Goal: Information Seeking & Learning: Learn about a topic

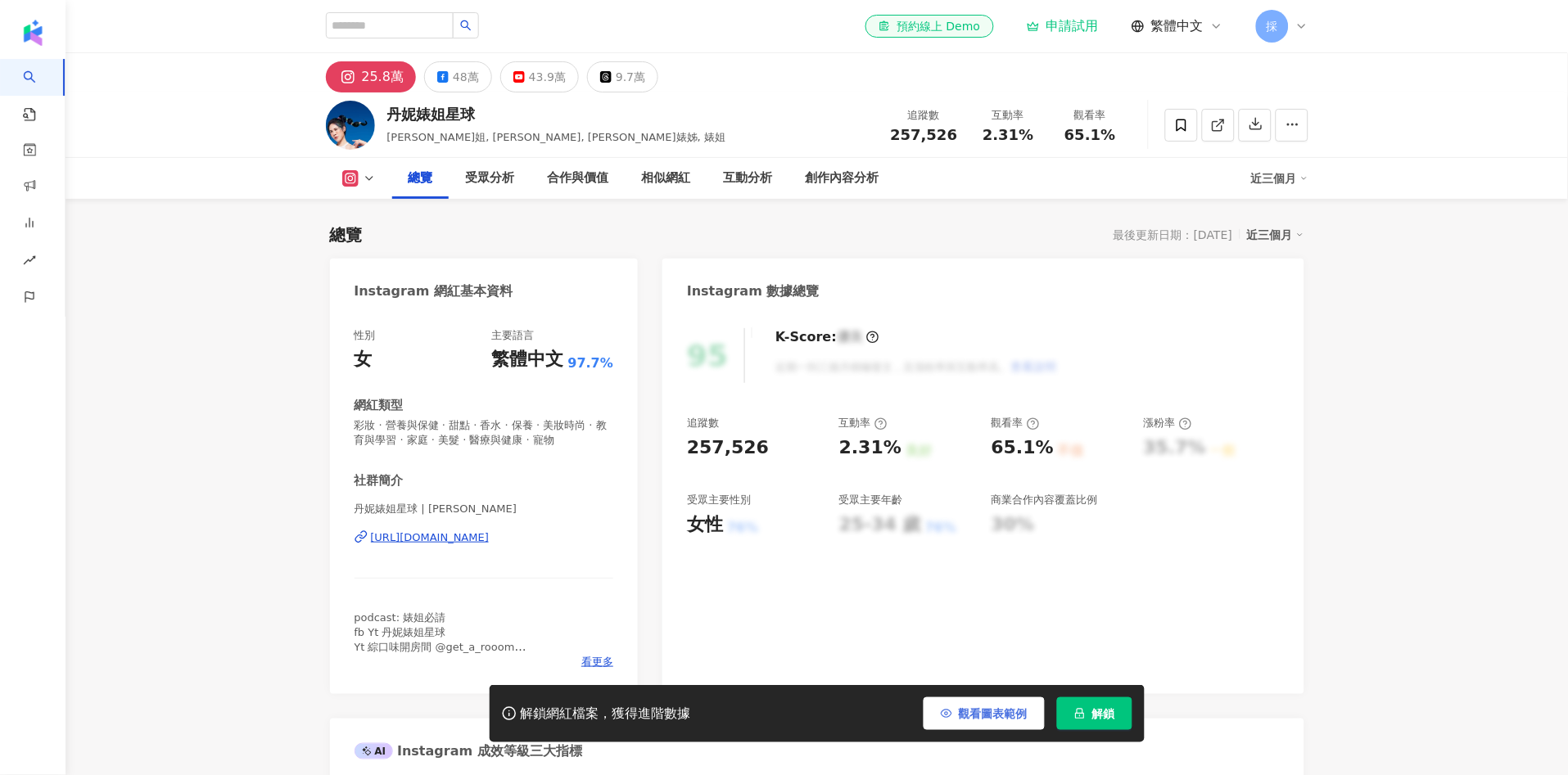
scroll to position [99, 0]
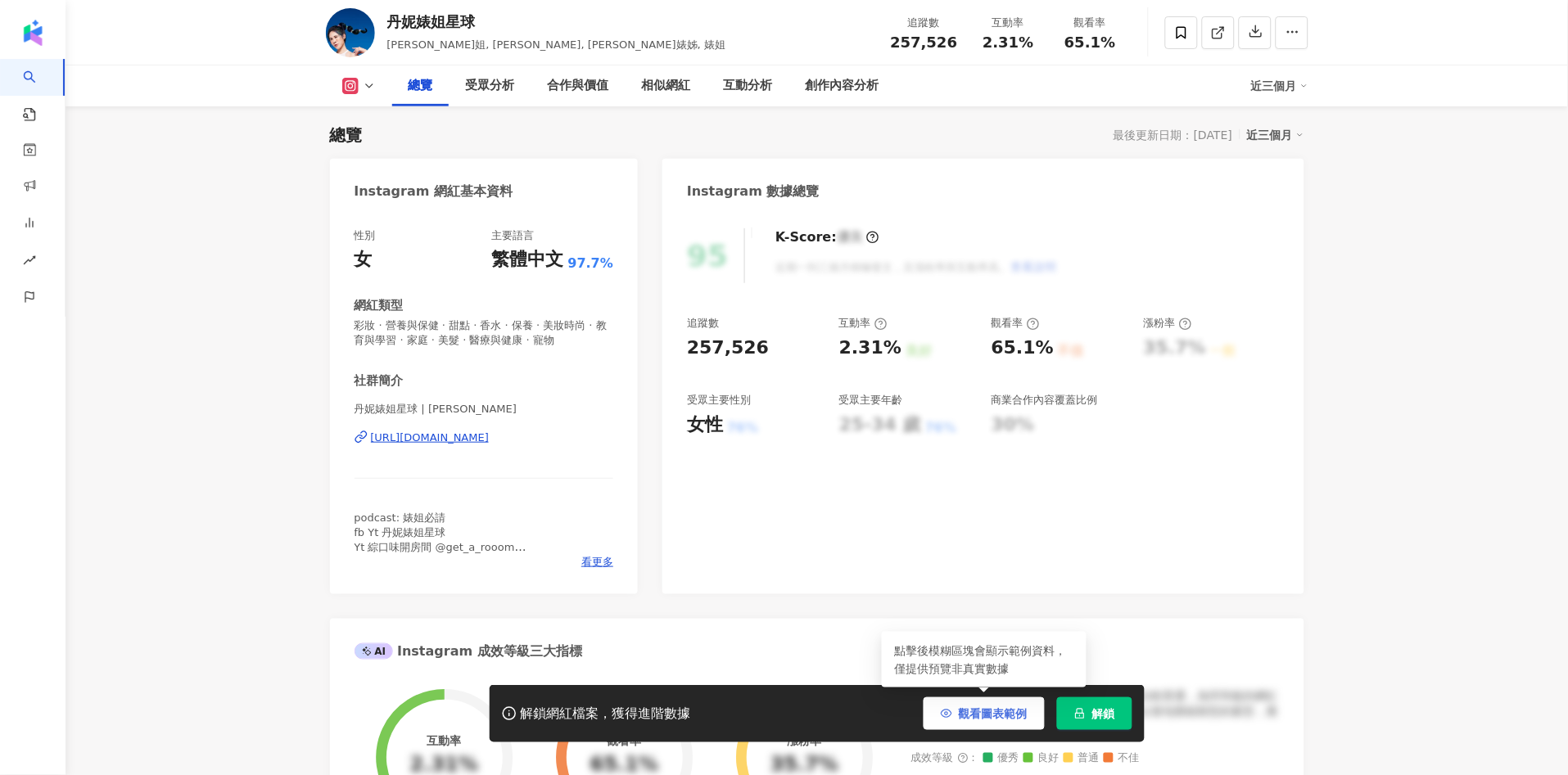
click at [979, 720] on span "觀看圖表範例" at bounding box center [993, 713] width 69 height 13
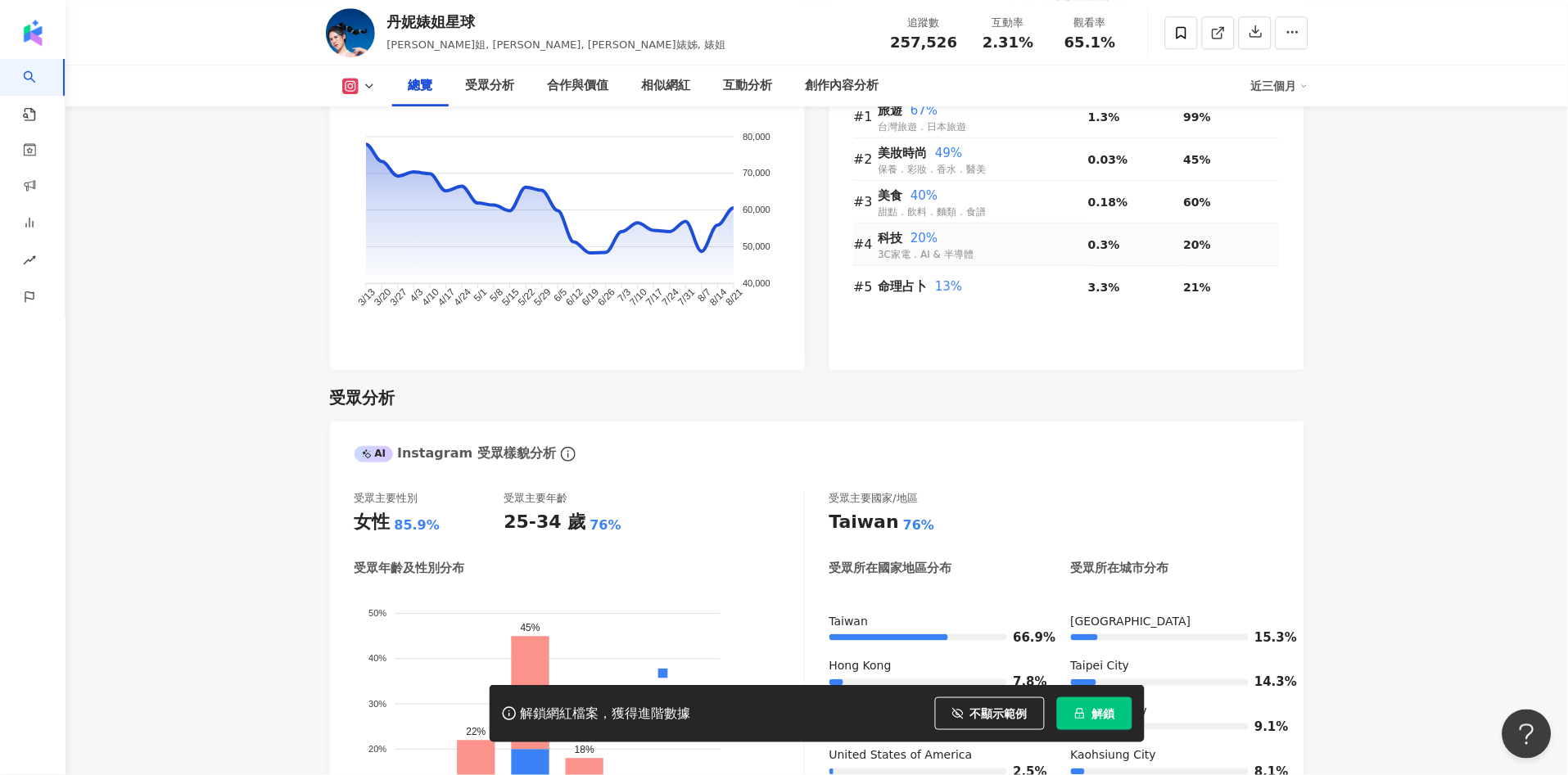
scroll to position [0, 0]
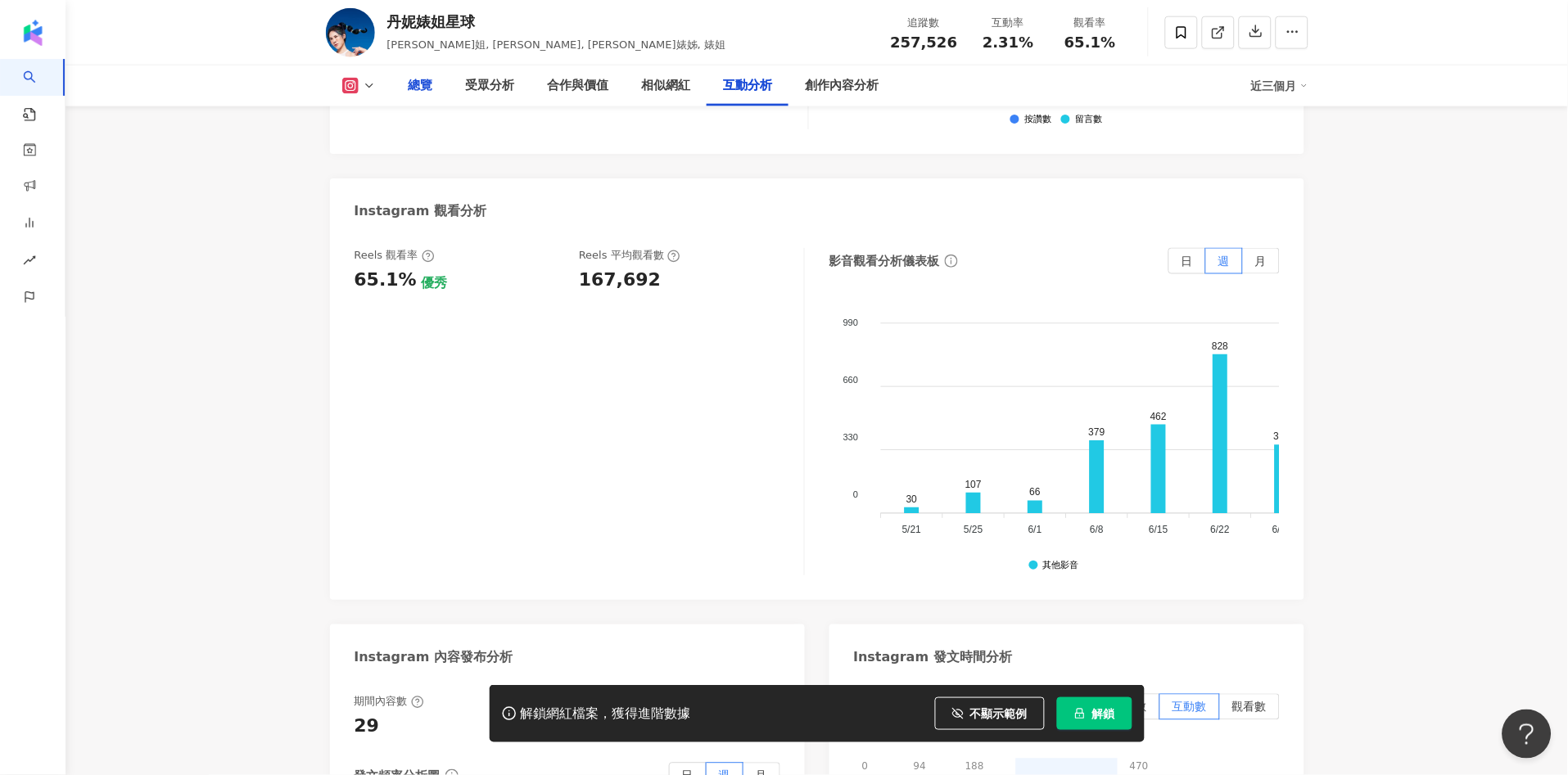
click at [420, 92] on div "總覽" at bounding box center [421, 86] width 25 height 19
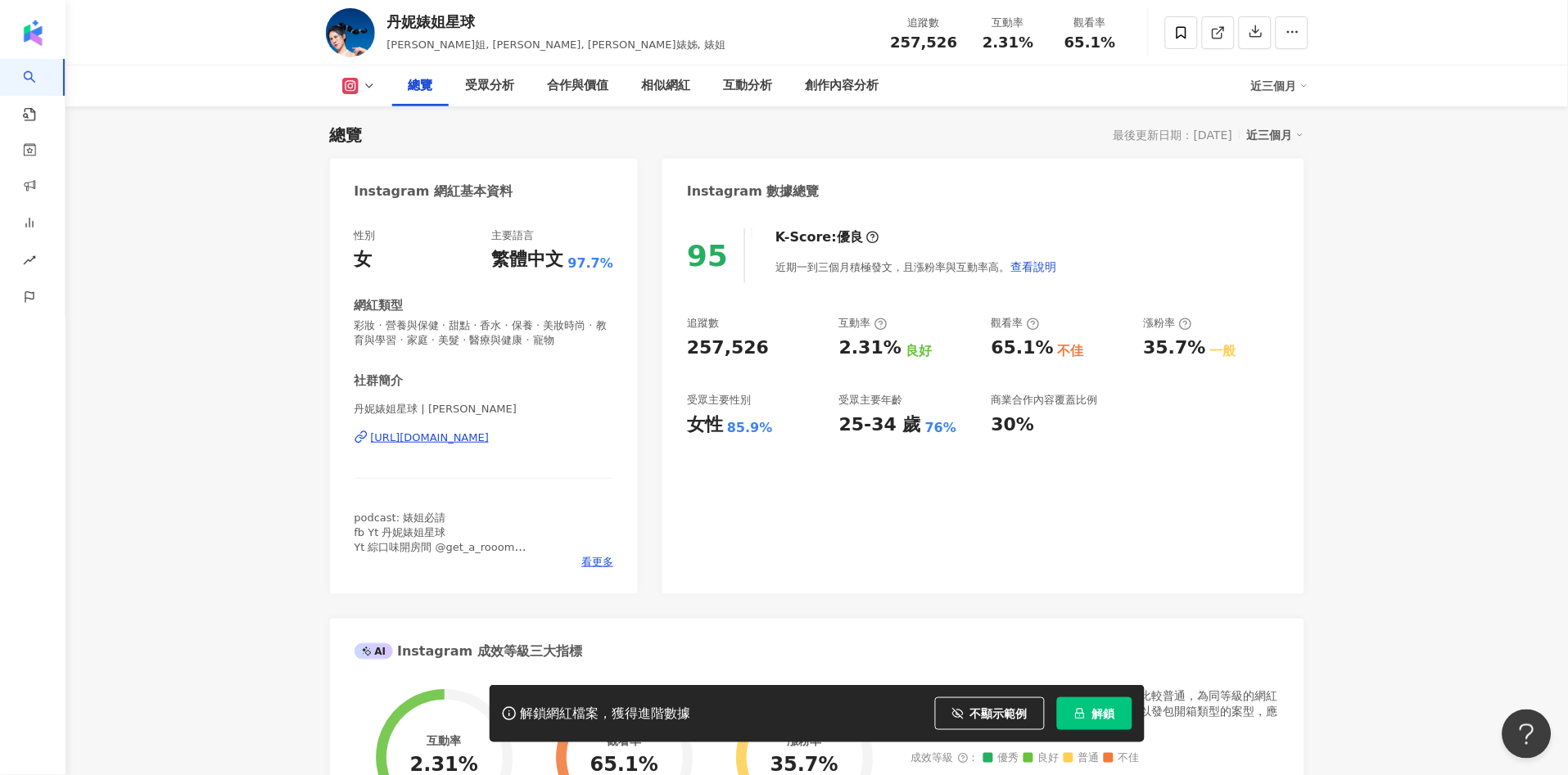
click at [363, 90] on icon at bounding box center [369, 86] width 13 height 13
click at [388, 179] on li "YouTube" at bounding box center [385, 192] width 118 height 38
click at [360, 89] on button at bounding box center [359, 86] width 66 height 17
click at [371, 189] on button "YouTube" at bounding box center [385, 192] width 99 height 23
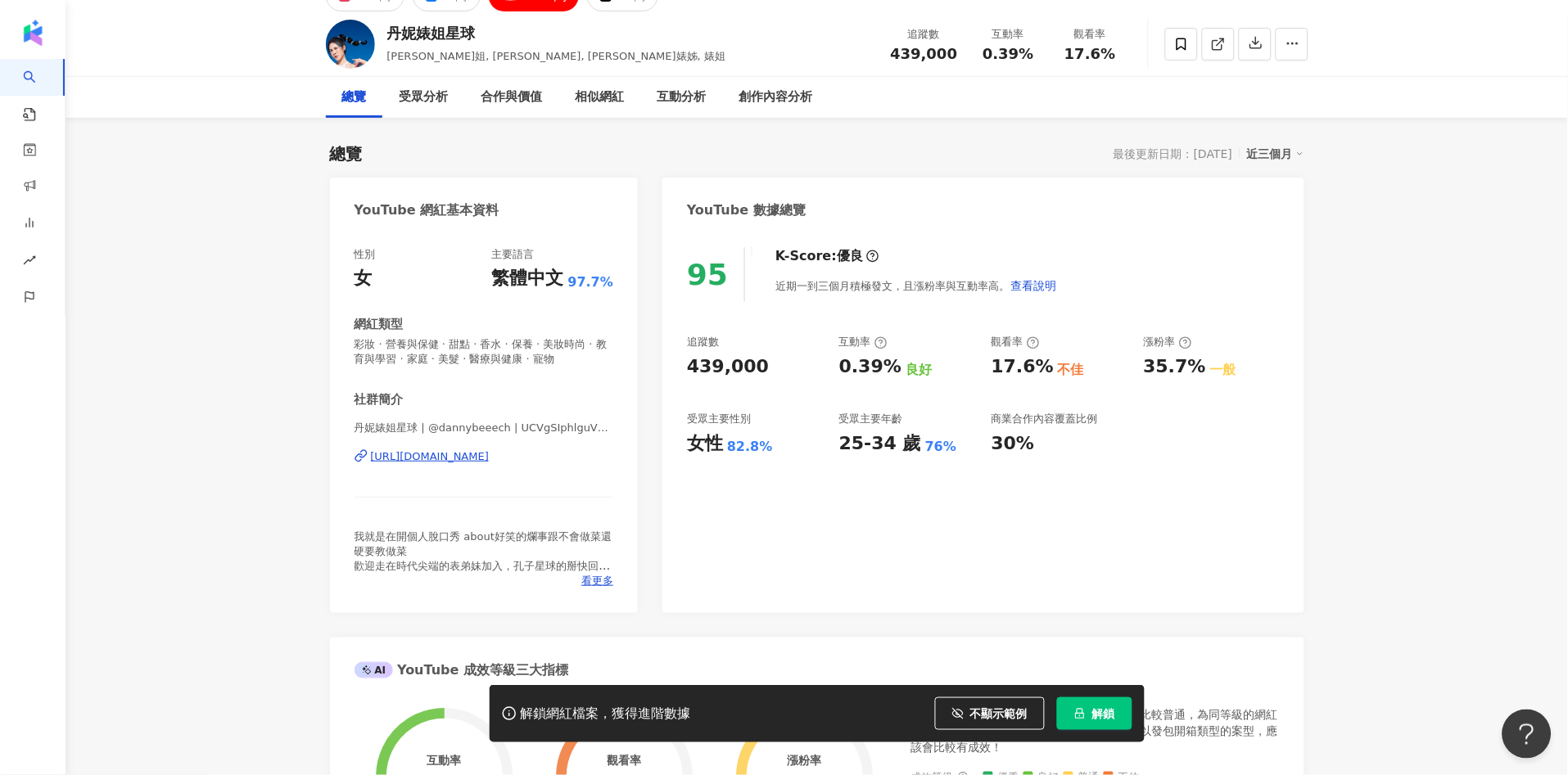
scroll to position [181, 0]
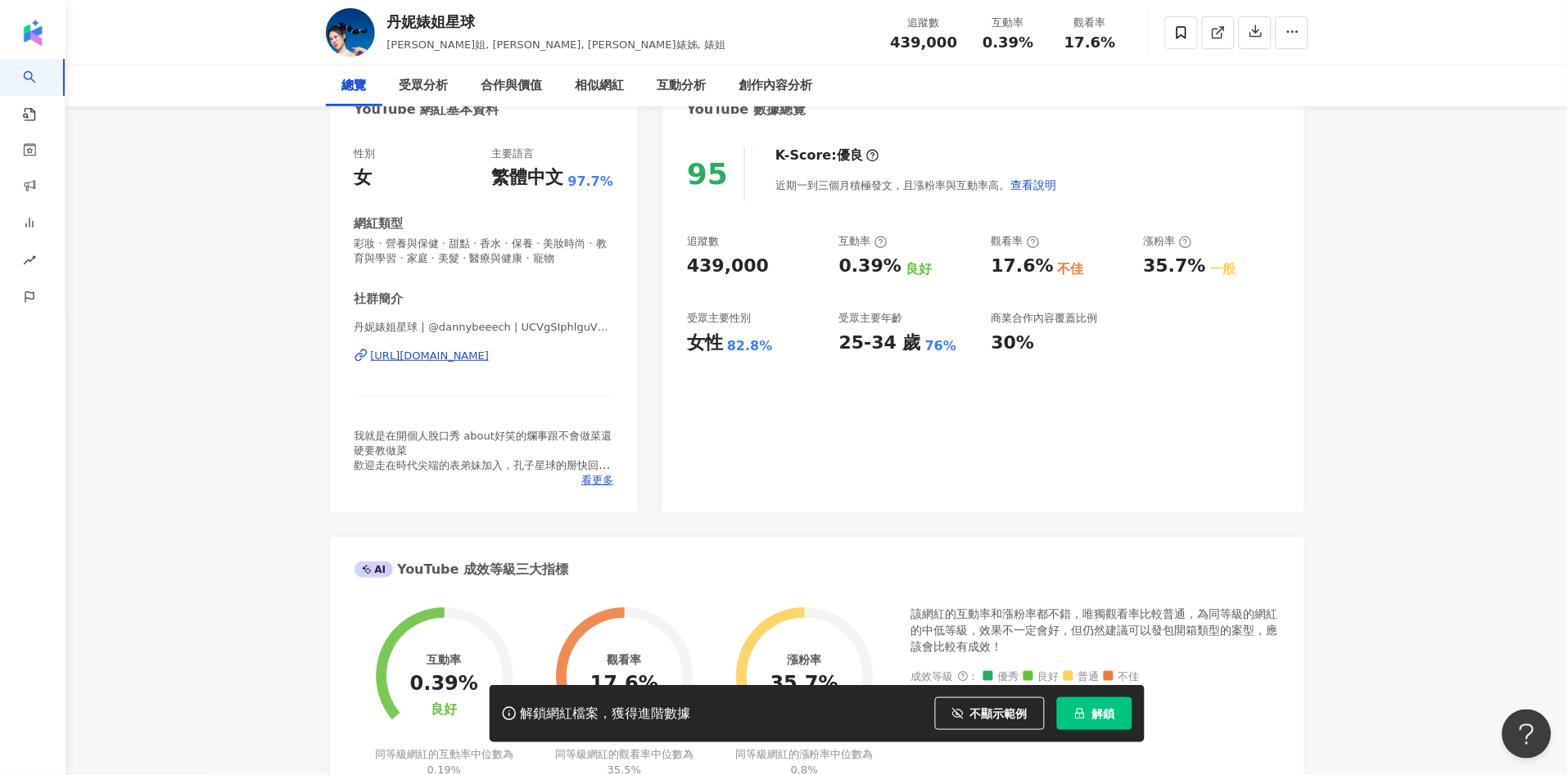
click at [488, 354] on div "https://www.youtube.com/channel/UCVgSIphlguVXSP_RzQtyFbA" at bounding box center [430, 356] width 119 height 15
click at [358, 80] on div "總覽" at bounding box center [354, 86] width 25 height 19
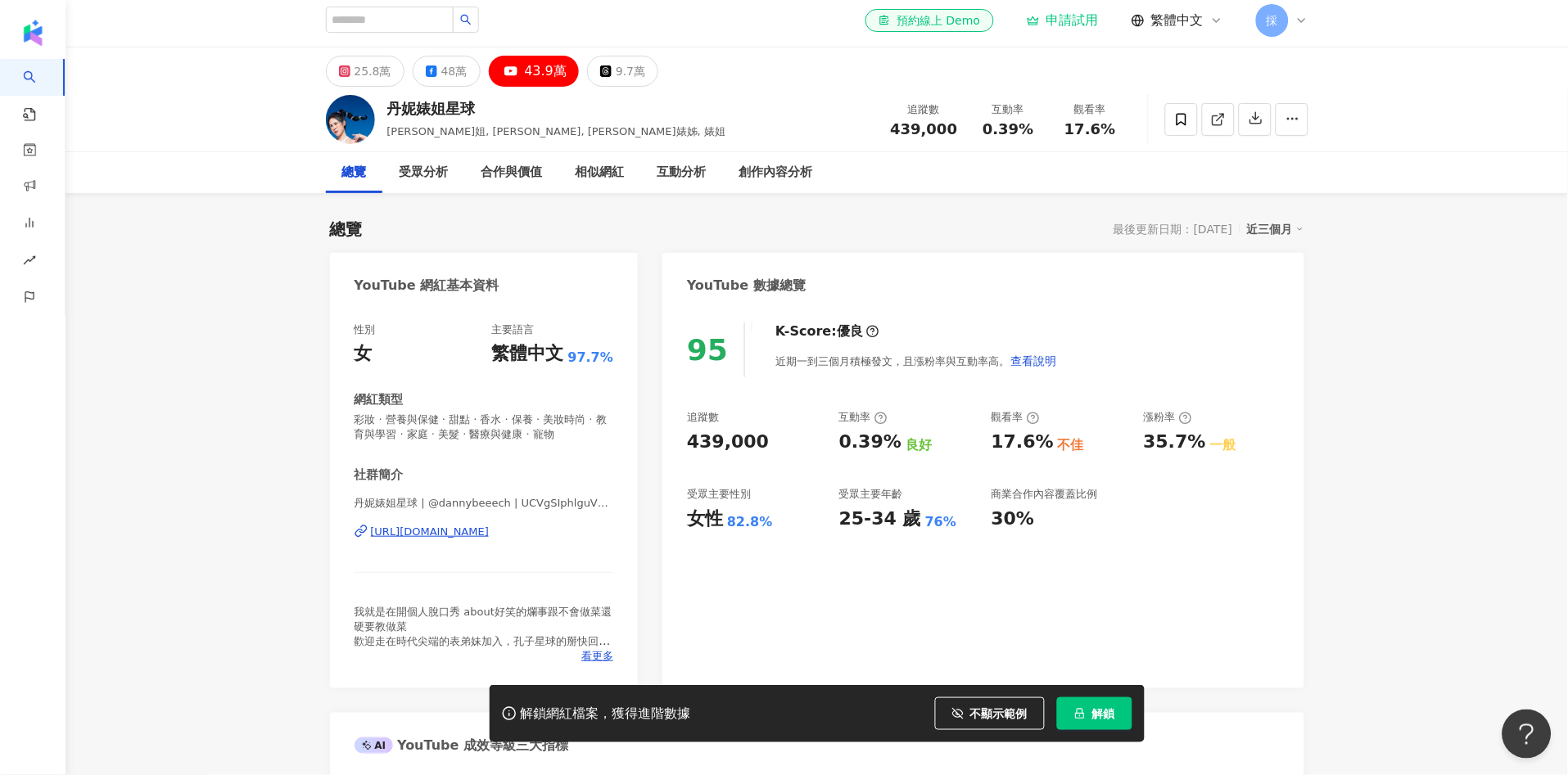
scroll to position [0, 0]
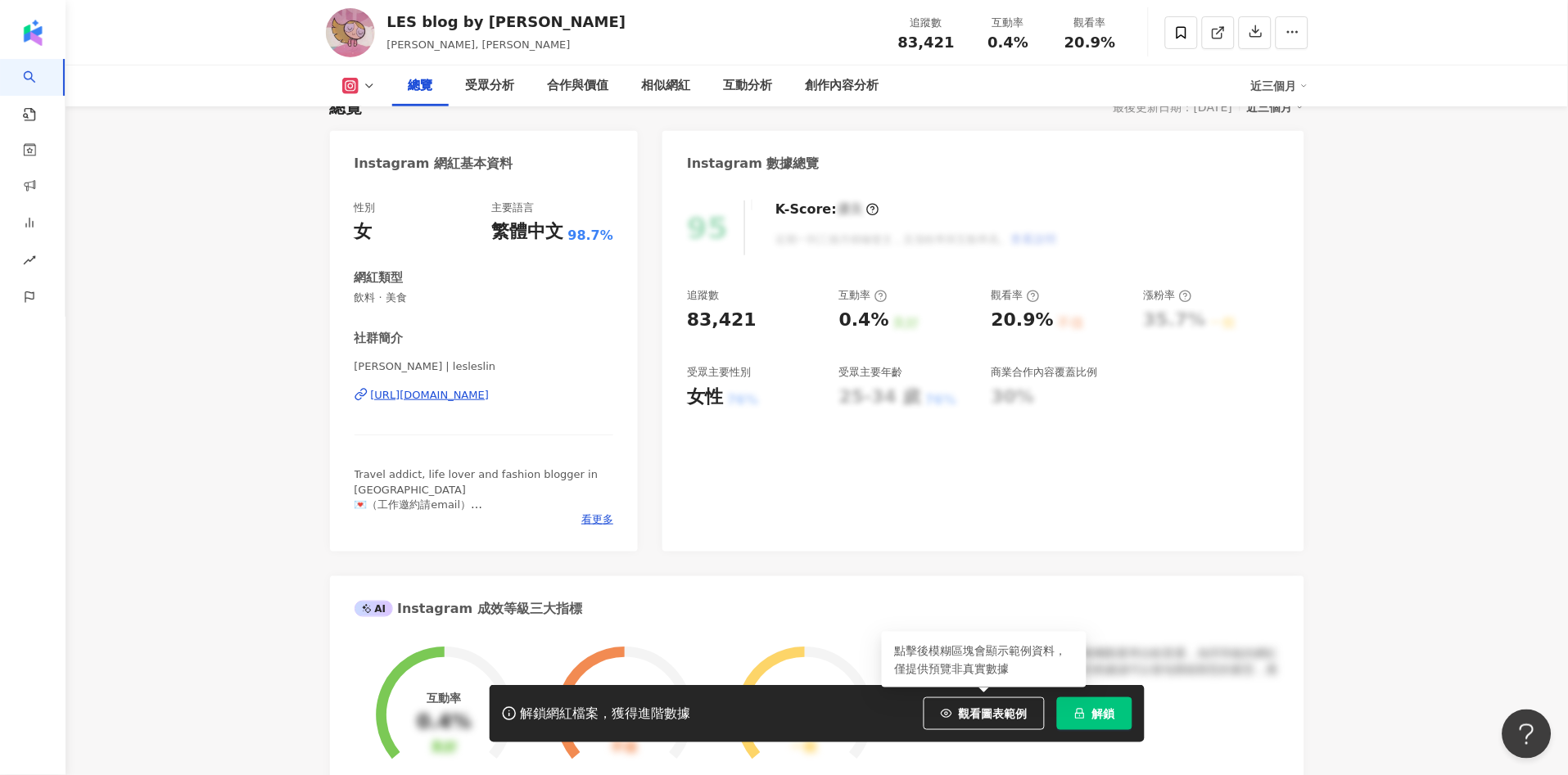
drag, startPoint x: 1022, startPoint y: 712, endPoint x: 1114, endPoint y: 248, distance: 473.0
click at [1022, 711] on span "觀看圖表範例" at bounding box center [993, 713] width 69 height 13
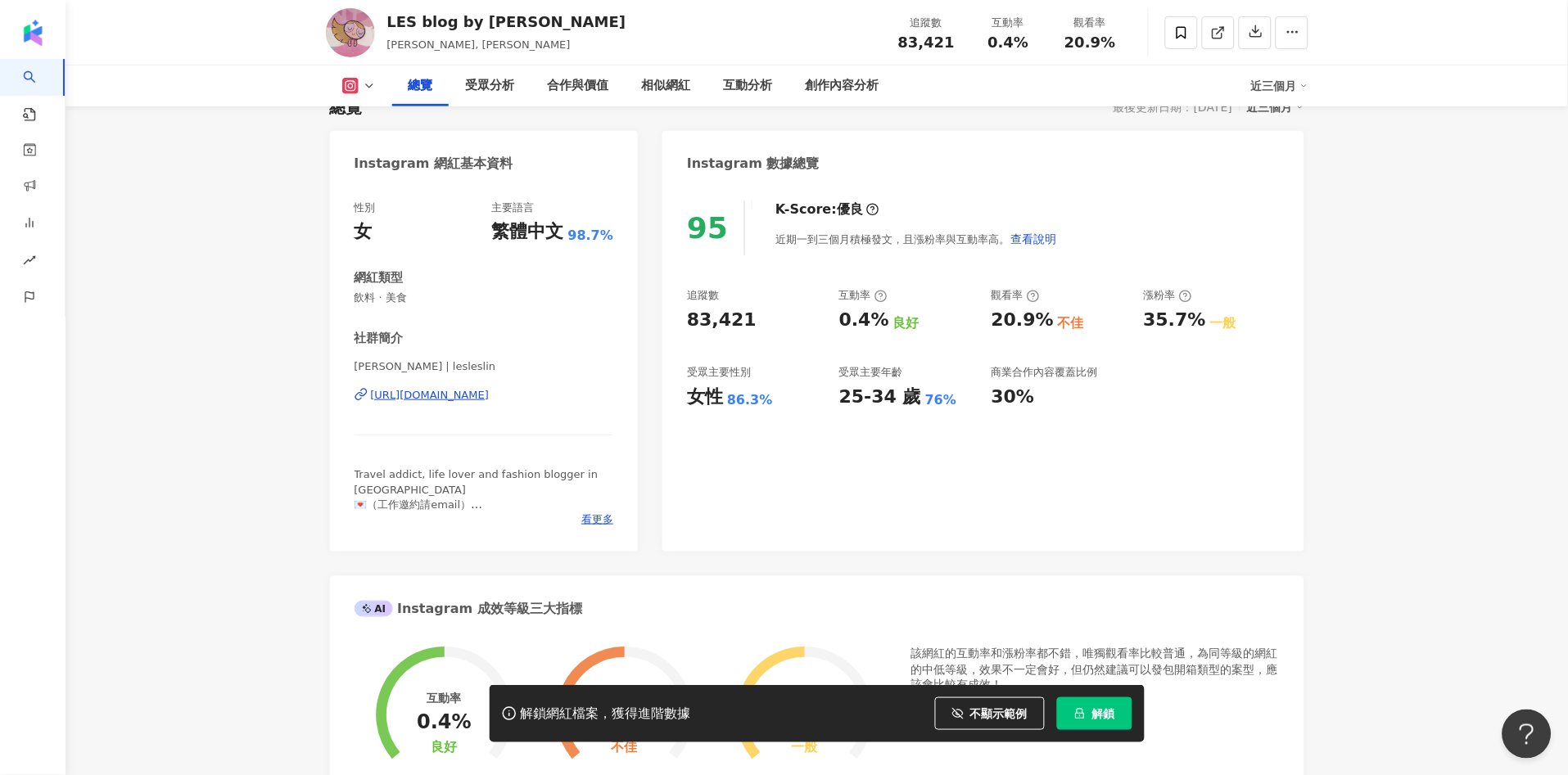
click at [358, 87] on button at bounding box center [359, 86] width 66 height 17
click at [380, 165] on button "Facebook" at bounding box center [385, 155] width 99 height 23
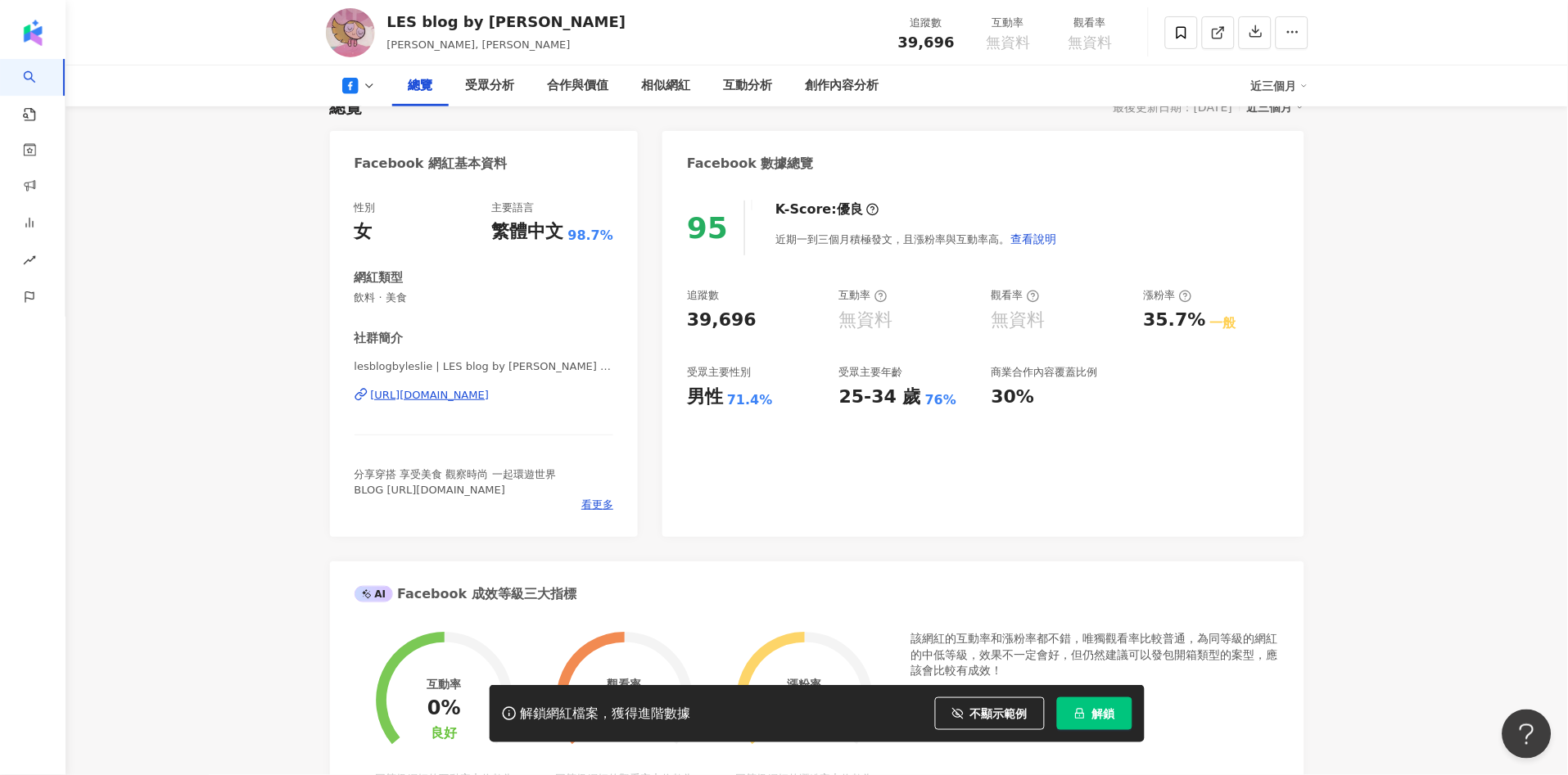
click at [362, 99] on div "總覽 受眾分析 合作與價值 相似網紅 互動分析 創作內容分析 近三個月" at bounding box center [817, 86] width 982 height 40
click at [371, 86] on icon at bounding box center [369, 86] width 13 height 13
click at [366, 87] on icon at bounding box center [369, 86] width 13 height 13
click at [372, 110] on div "總覽 最後更新日期：2025/8/18 近三個月" at bounding box center [817, 107] width 974 height 23
click at [367, 92] on icon at bounding box center [369, 86] width 13 height 13
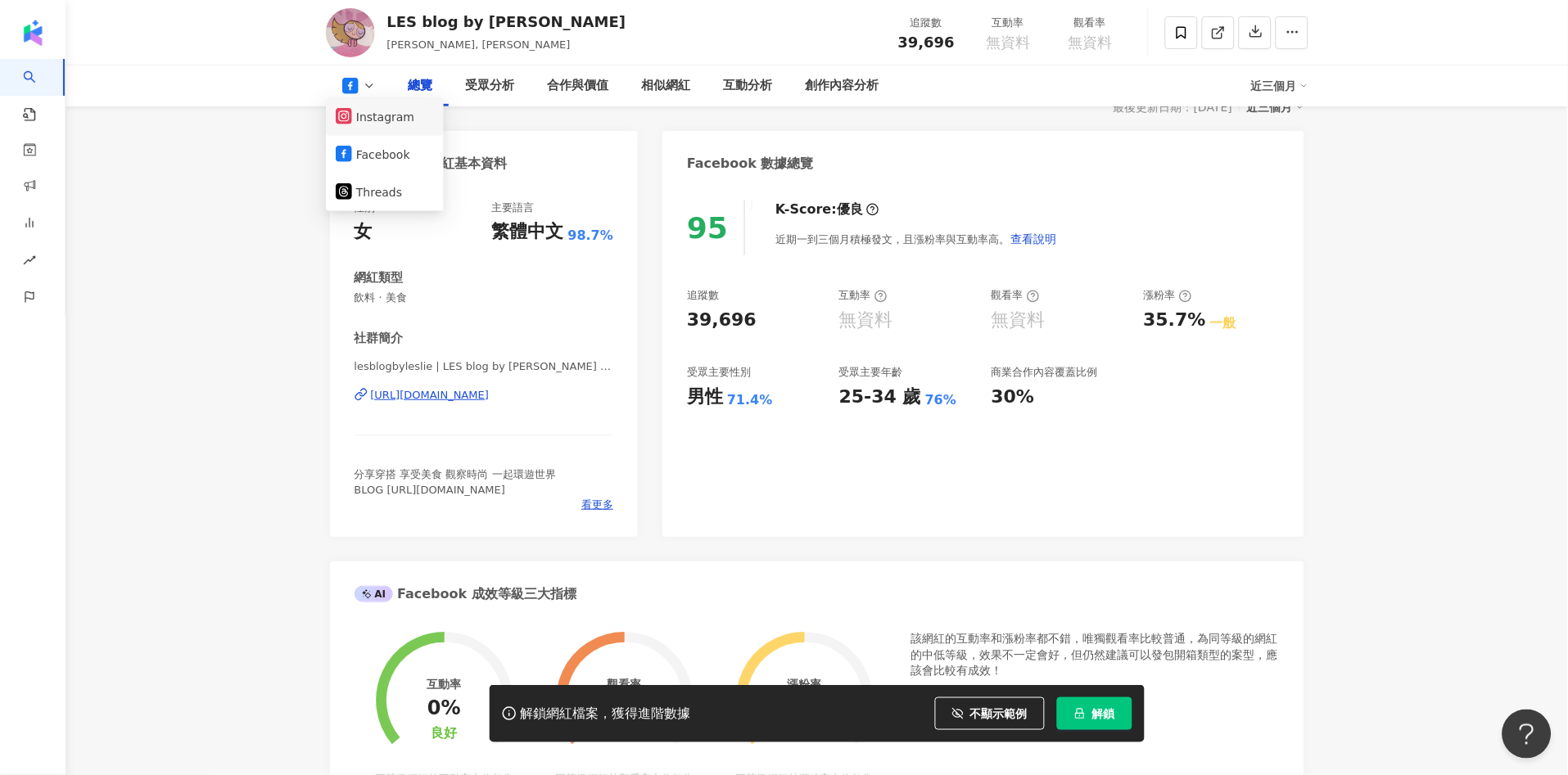
click at [380, 121] on button "Instagram" at bounding box center [385, 117] width 99 height 23
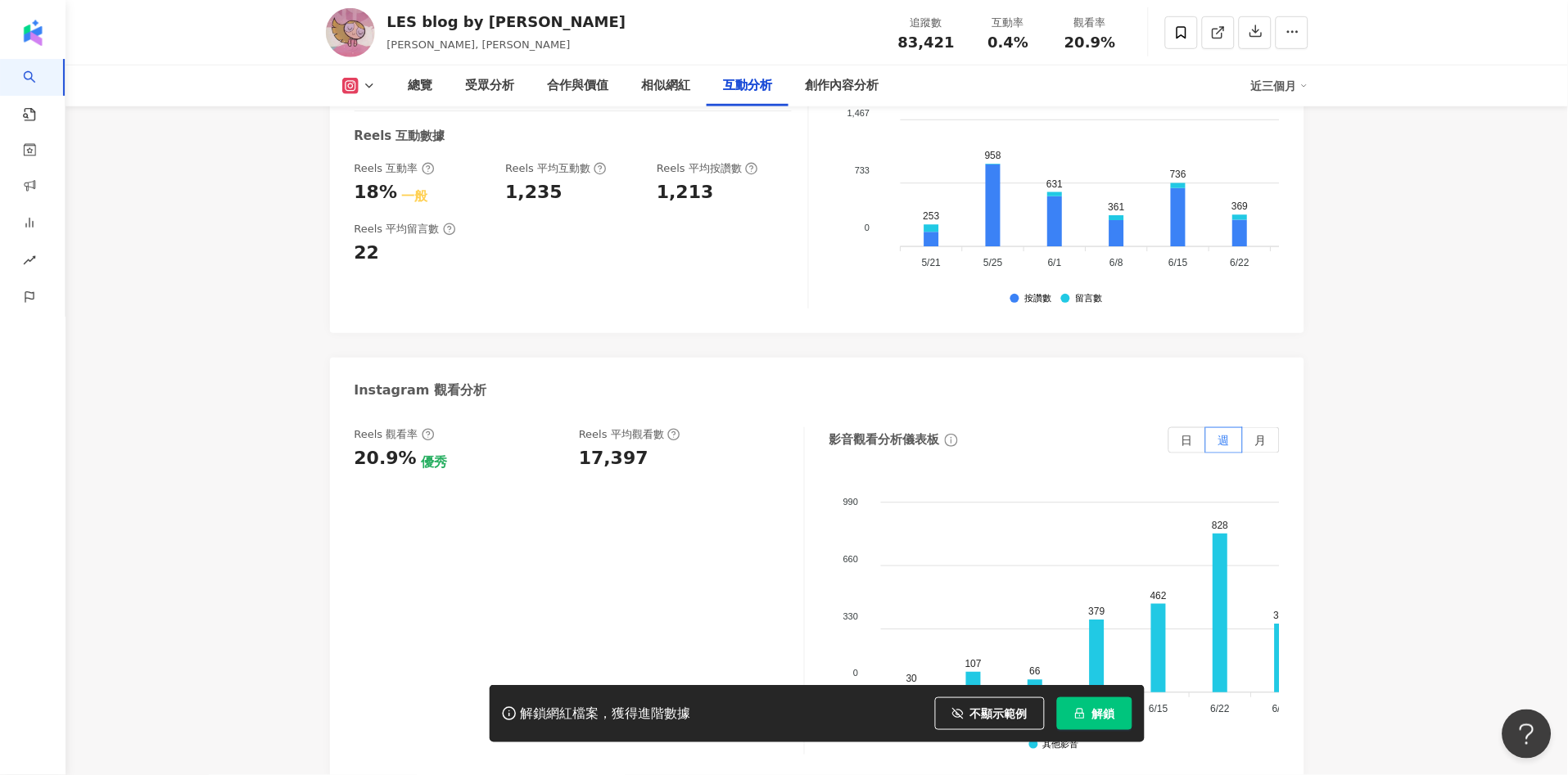
scroll to position [3402, 0]
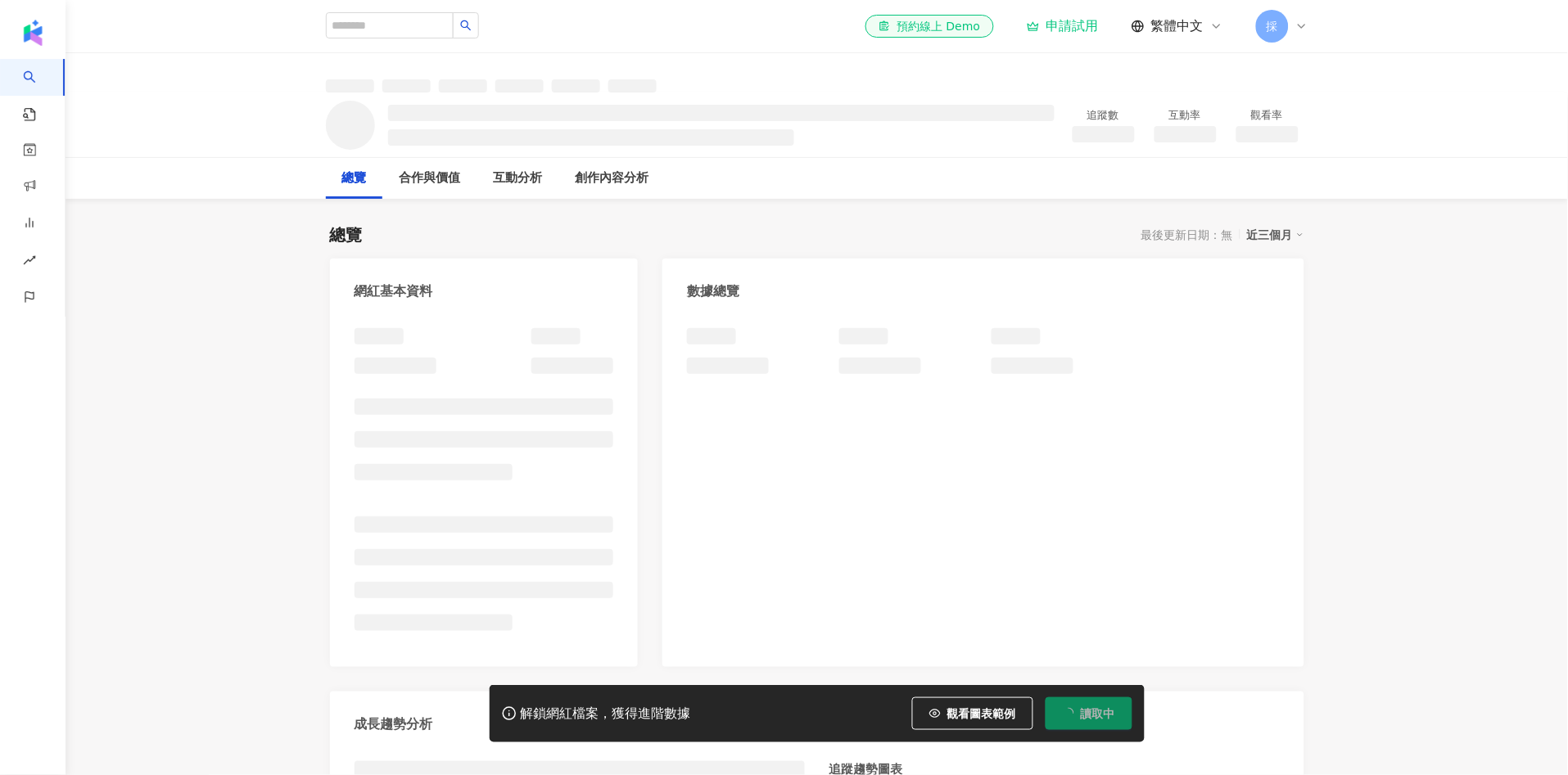
click at [972, 708] on span "觀看圖表範例" at bounding box center [981, 713] width 69 height 13
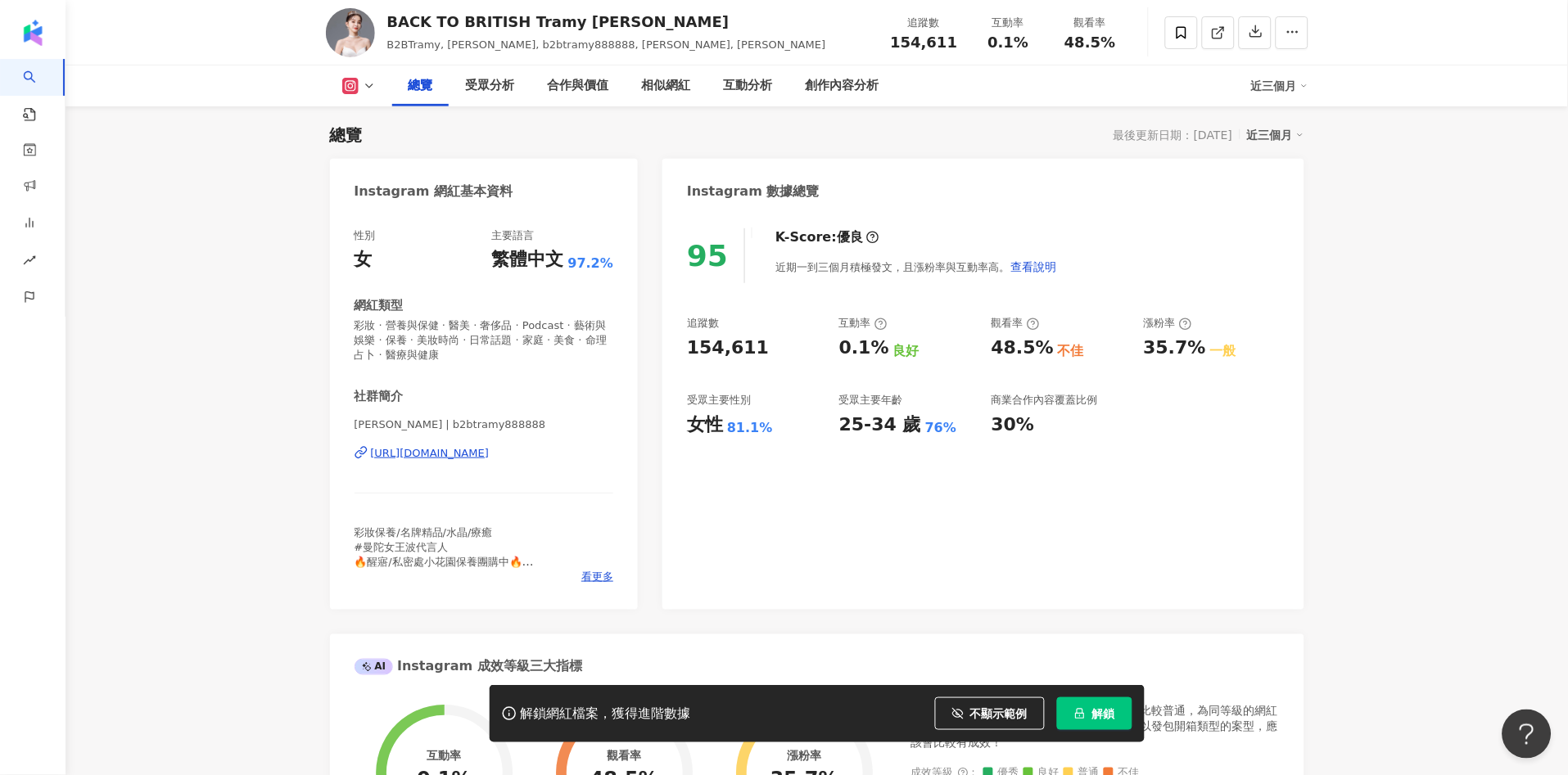
click at [359, 99] on div "總覽 受眾分析 合作與價值 相似網紅 互動分析 創作內容分析 近三個月" at bounding box center [817, 86] width 982 height 40
click at [359, 92] on button at bounding box center [359, 86] width 66 height 17
click at [385, 154] on button "Facebook" at bounding box center [385, 155] width 99 height 23
click at [363, 89] on icon at bounding box center [369, 86] width 13 height 13
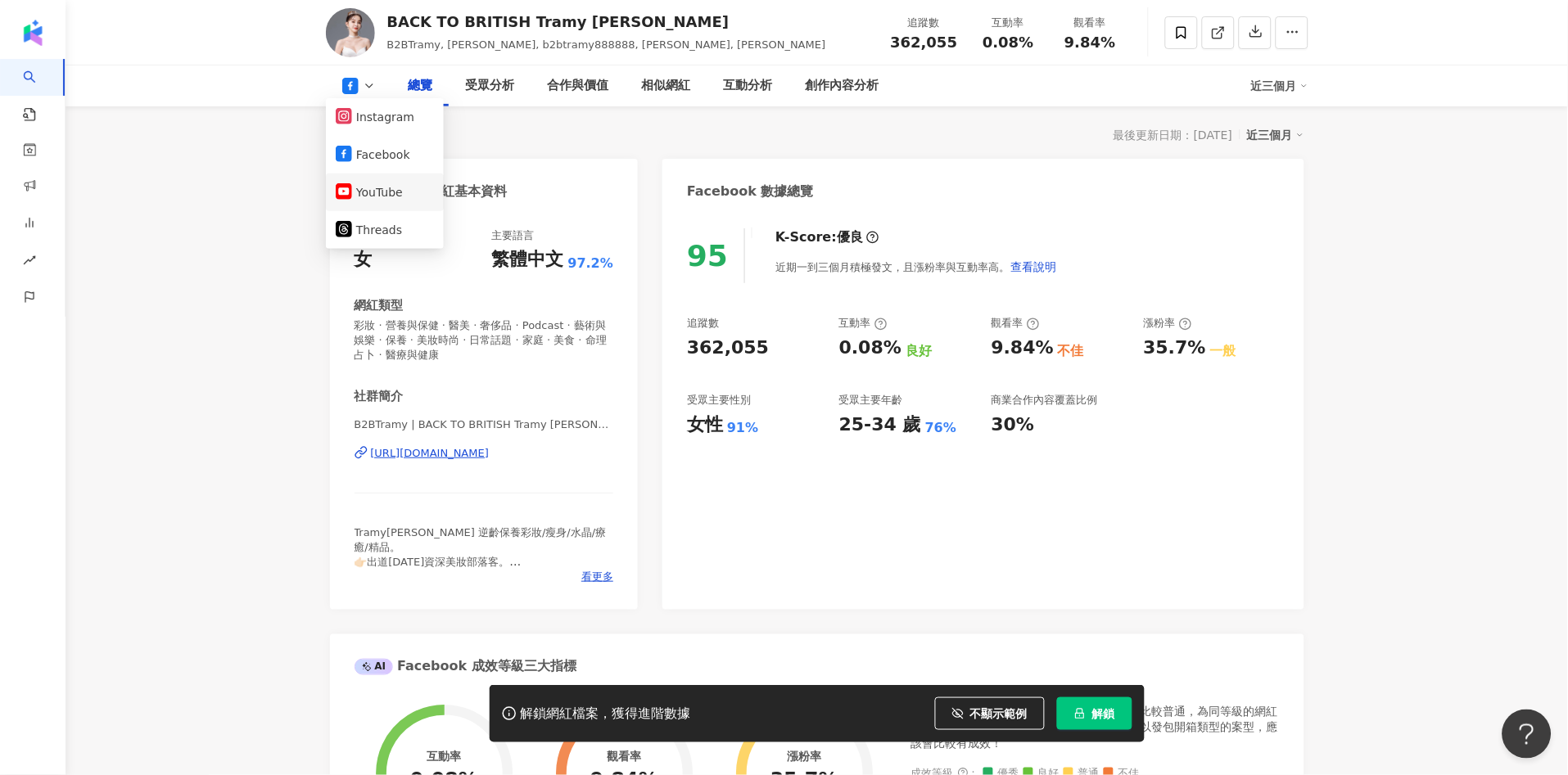
click at [357, 184] on button "YouTube" at bounding box center [385, 192] width 99 height 23
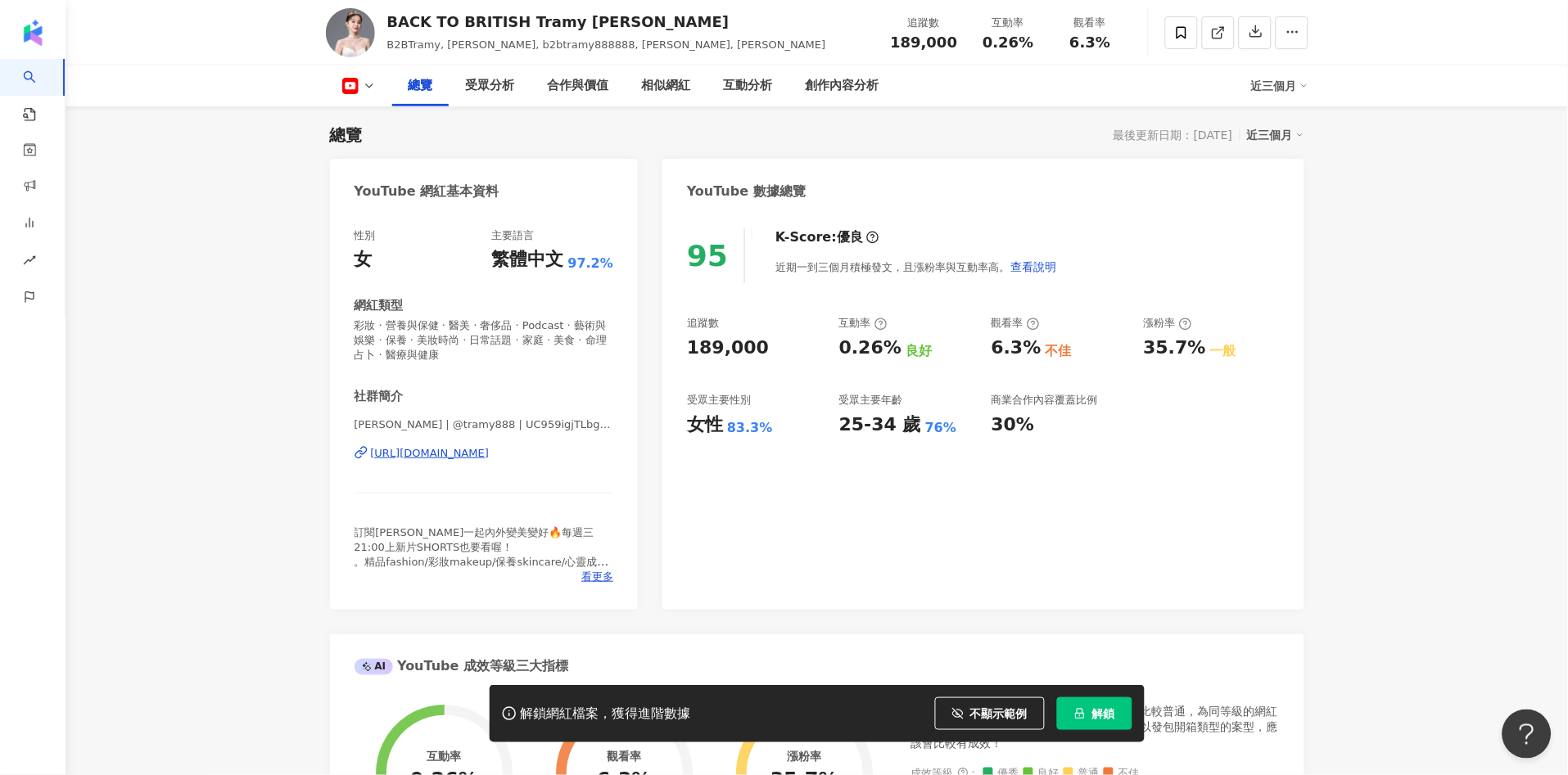
click at [349, 92] on icon at bounding box center [351, 86] width 17 height 17
click at [364, 115] on button "Instagram" at bounding box center [385, 117] width 99 height 23
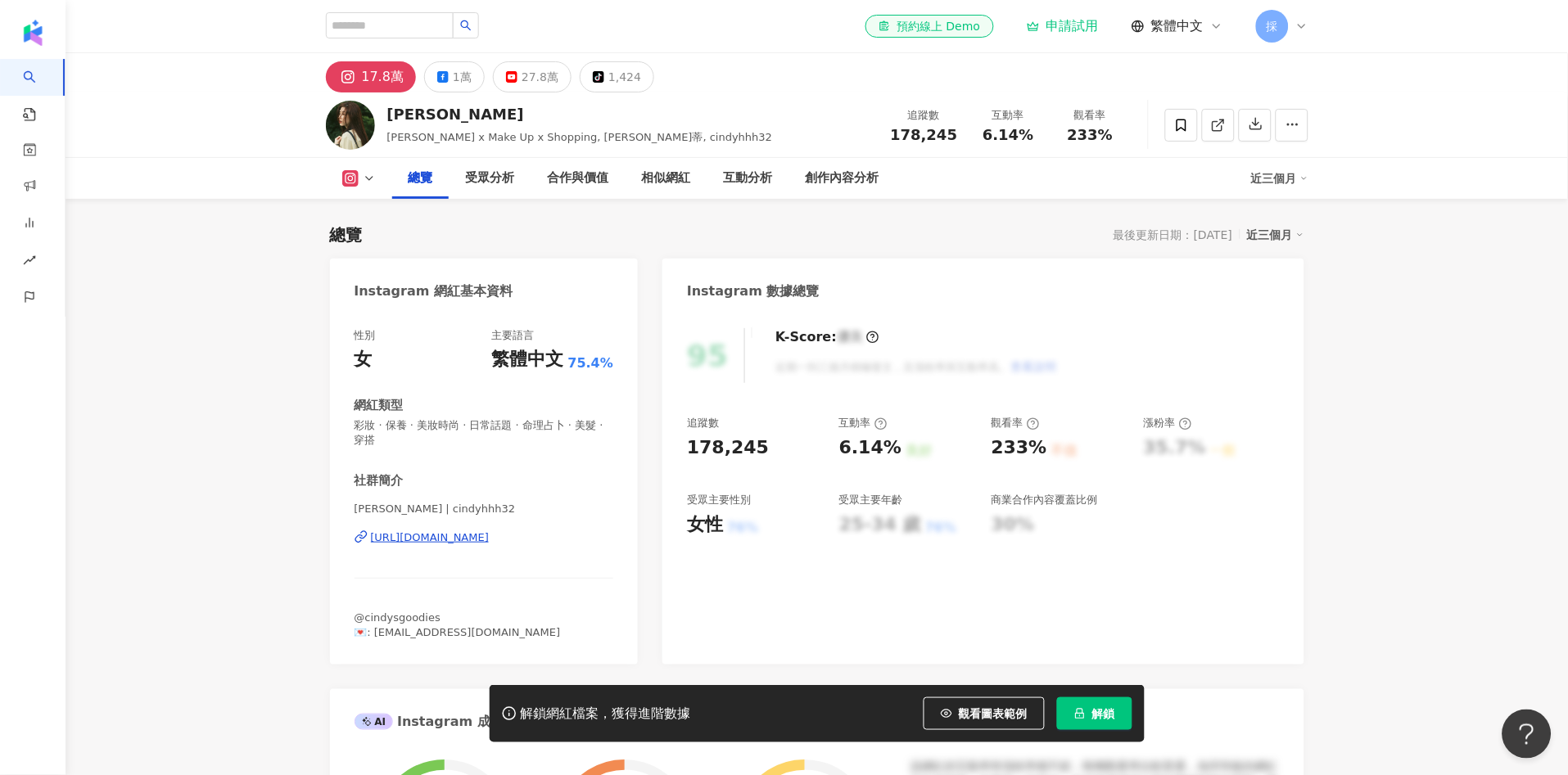
scroll to position [99, 0]
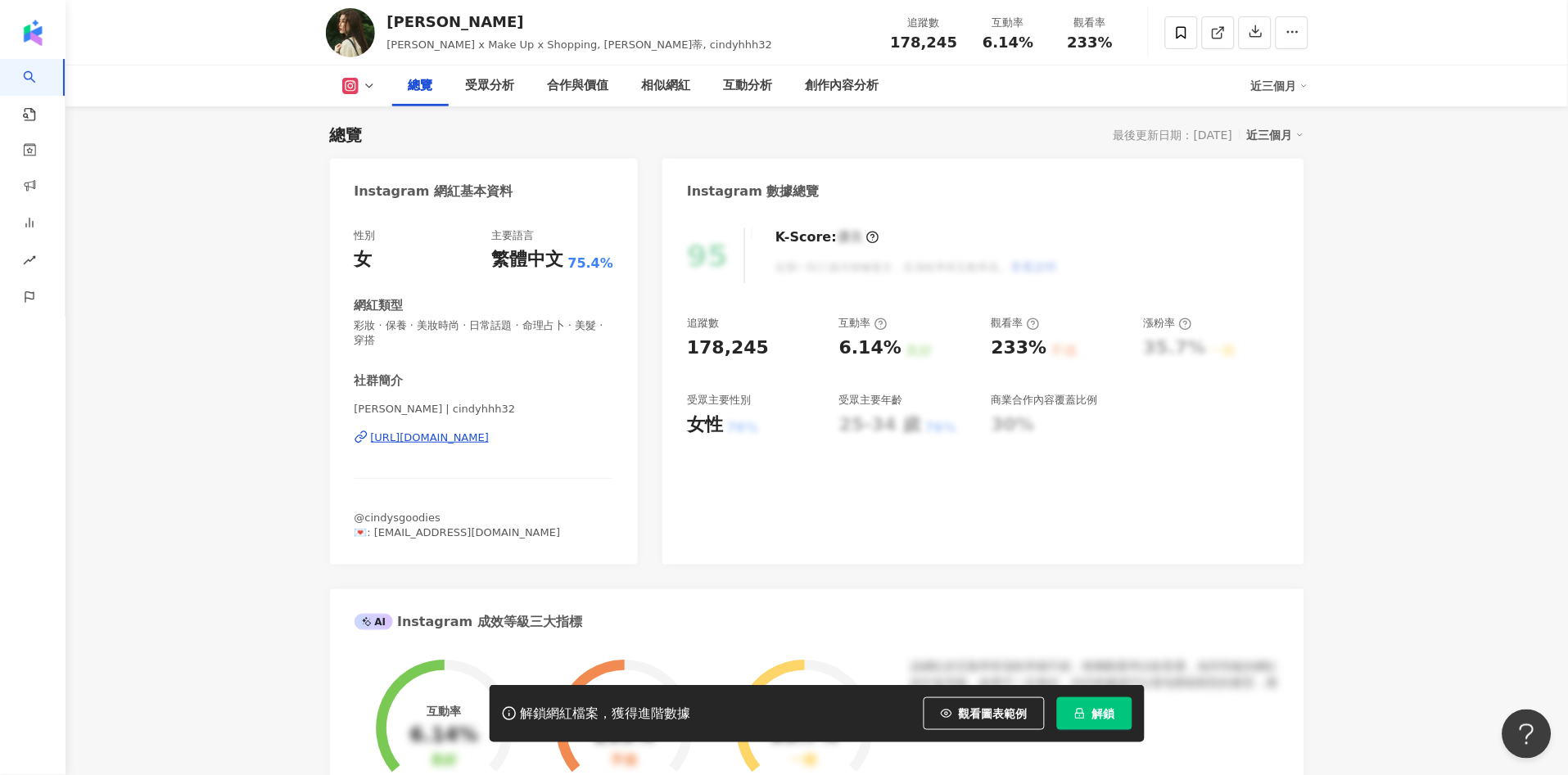
click at [508, 540] on div "性別 女 主要語言 繁體中文 75.4% 網紅類型 彩妝 · 保養 · 美妝時尚 · 日常話題 · 命理占卜 · 美髮 · 穿搭 社群簡介 [PERSON_N…" at bounding box center [483, 388] width 308 height 353
click at [490, 438] on div "[URL][DOMAIN_NAME]" at bounding box center [430, 438] width 119 height 15
drag, startPoint x: 986, startPoint y: 707, endPoint x: 892, endPoint y: 338, distance: 380.8
click at [984, 707] on span "觀看圖表範例" at bounding box center [993, 713] width 69 height 13
